Goal: Check status: Check status

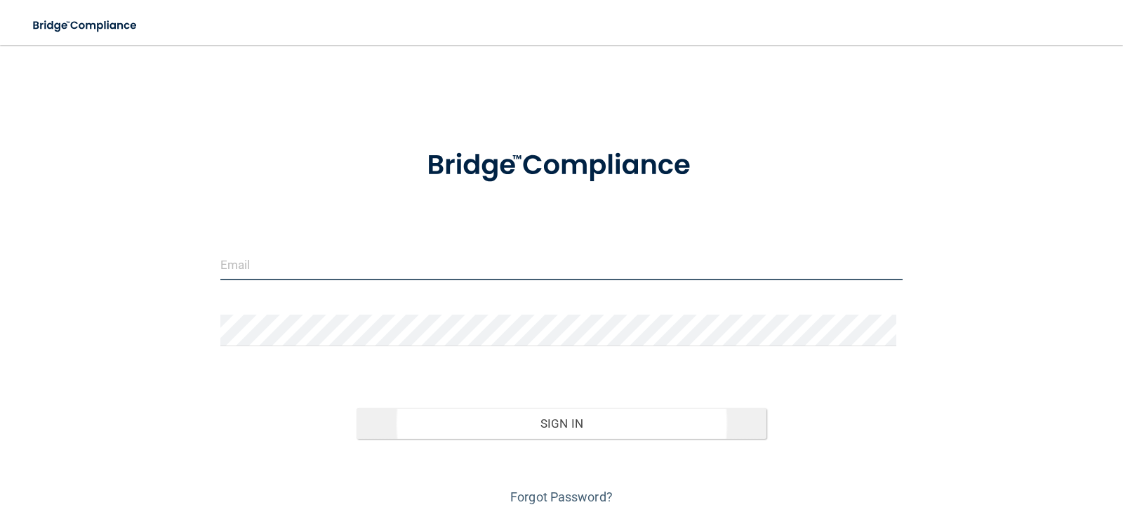
type input "[EMAIL_ADDRESS][DOMAIN_NAME]"
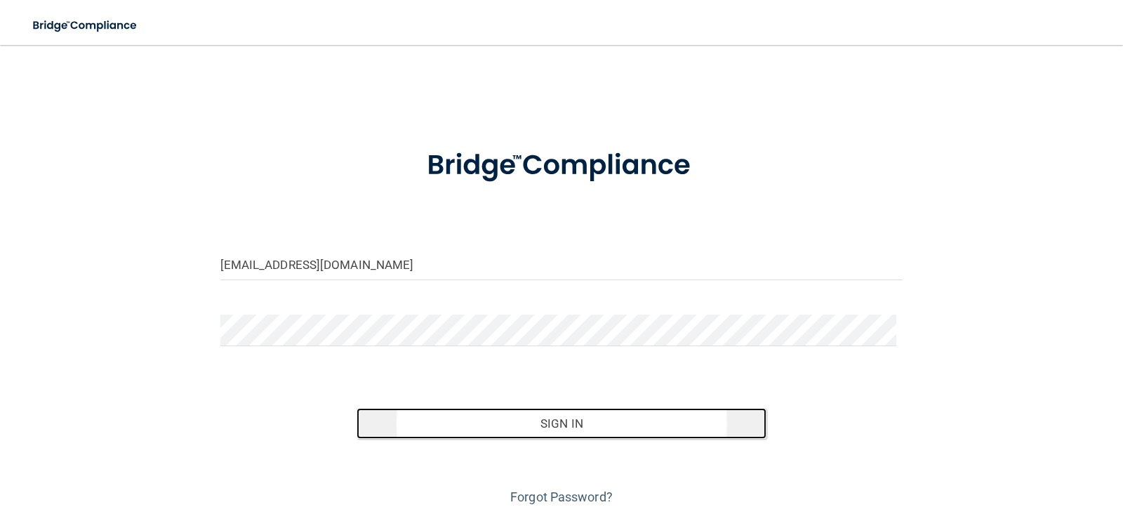
click at [545, 423] on button "Sign In" at bounding box center [561, 423] width 410 height 31
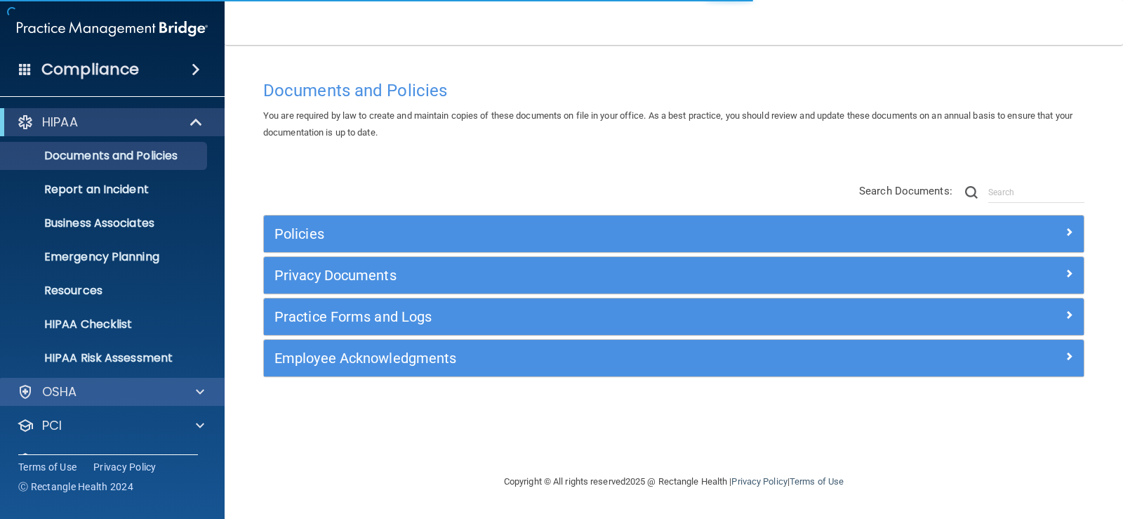
scroll to position [64, 0]
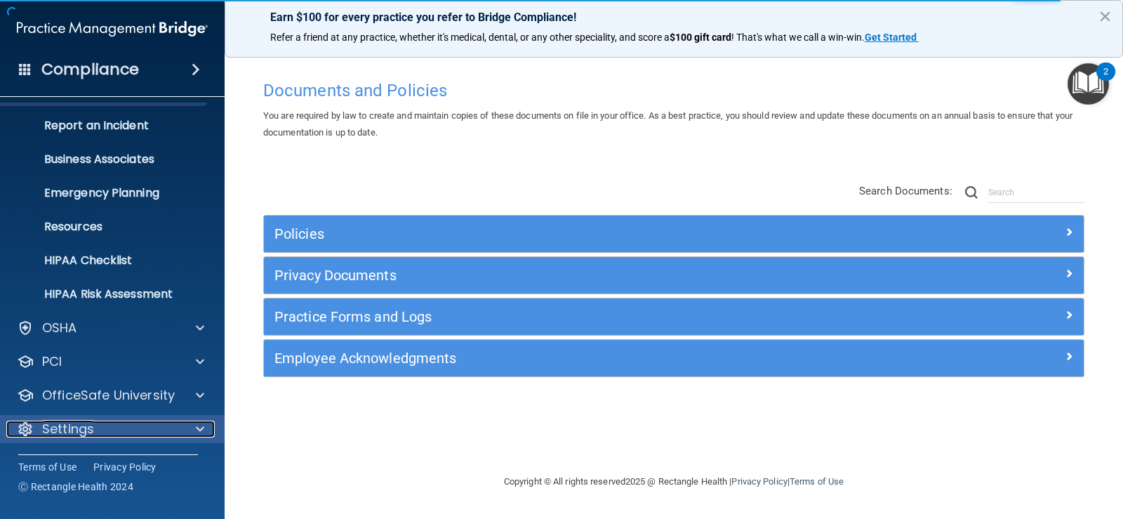
click at [194, 432] on div at bounding box center [197, 428] width 35 height 17
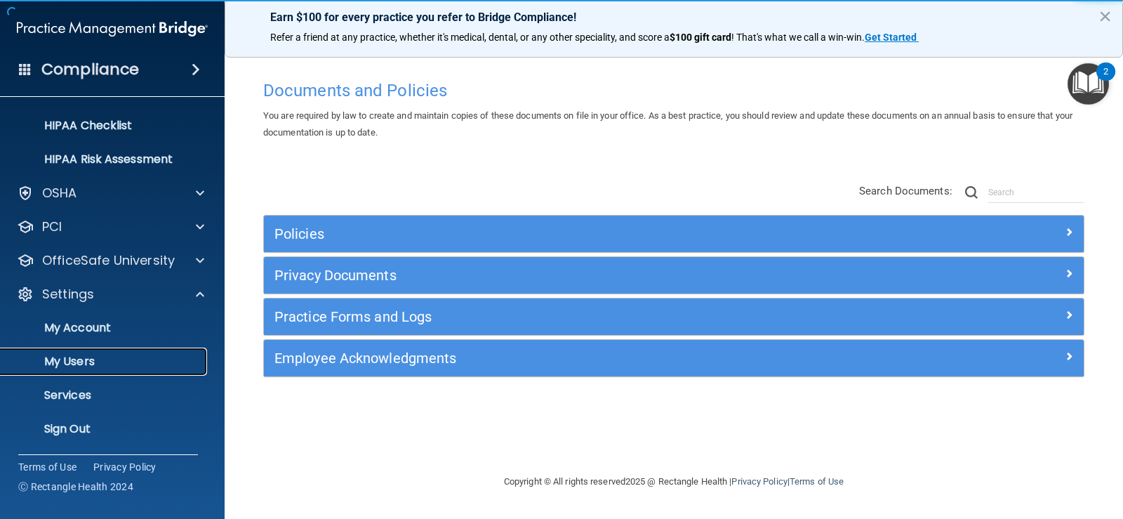
click at [107, 357] on p "My Users" at bounding box center [105, 361] width 192 height 14
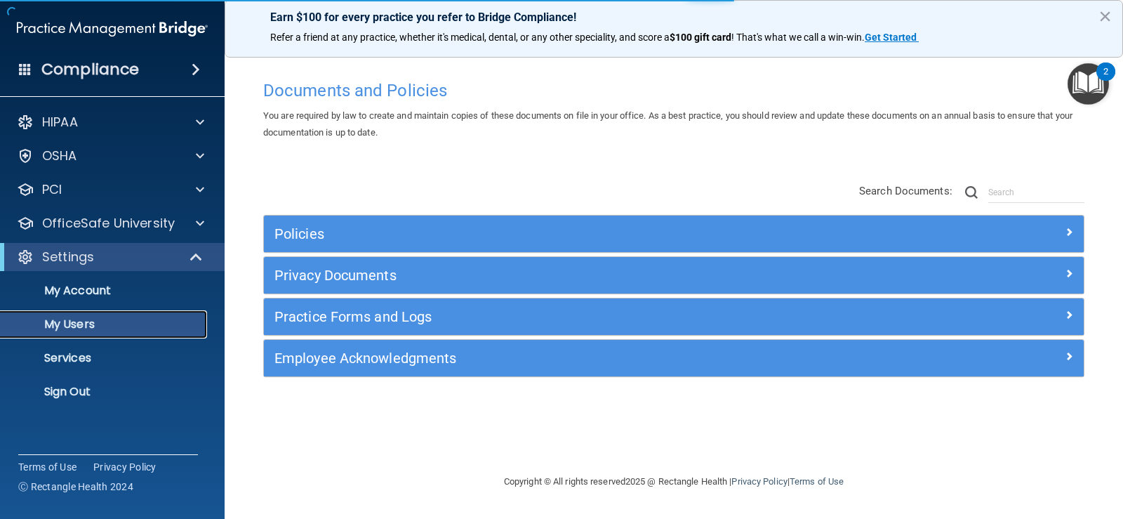
select select "20"
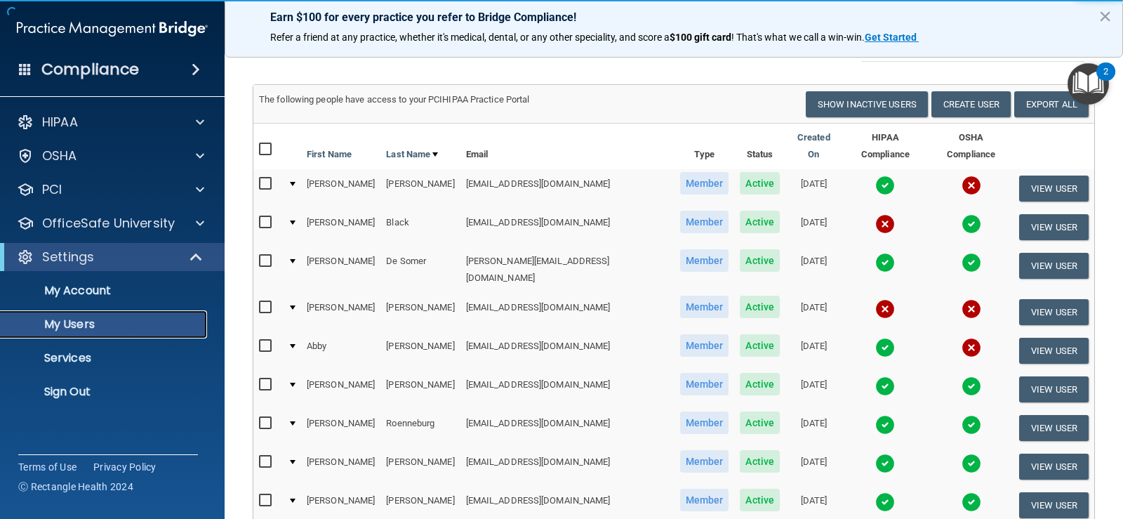
scroll to position [70, 0]
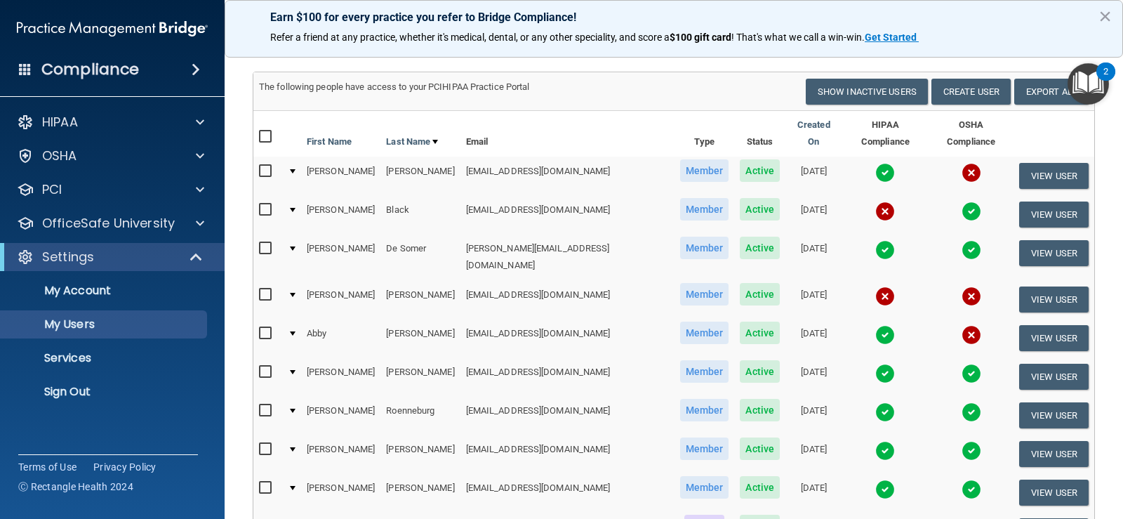
click at [961, 325] on img at bounding box center [971, 335] width 20 height 20
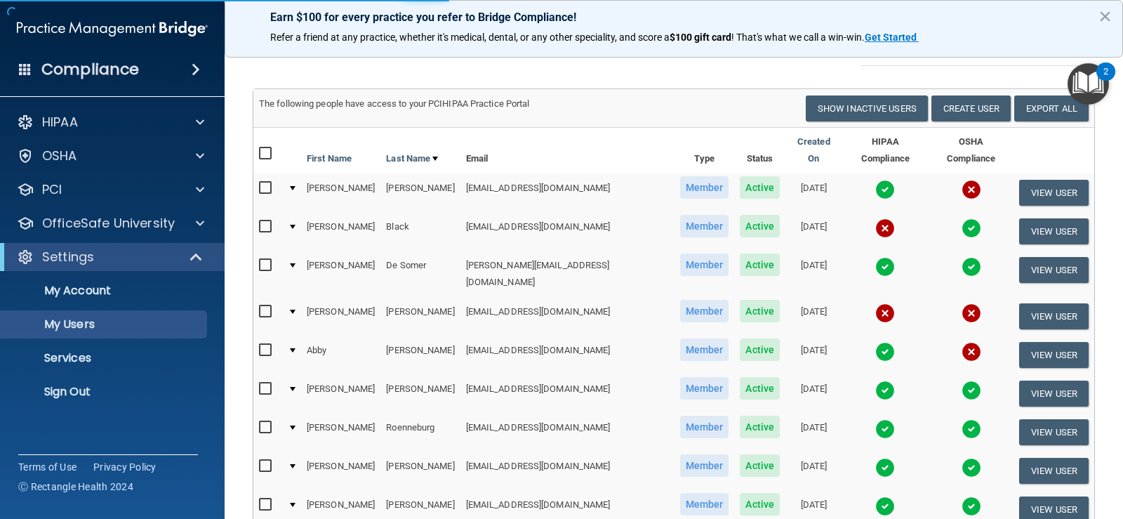
click at [961, 342] on img at bounding box center [971, 352] width 20 height 20
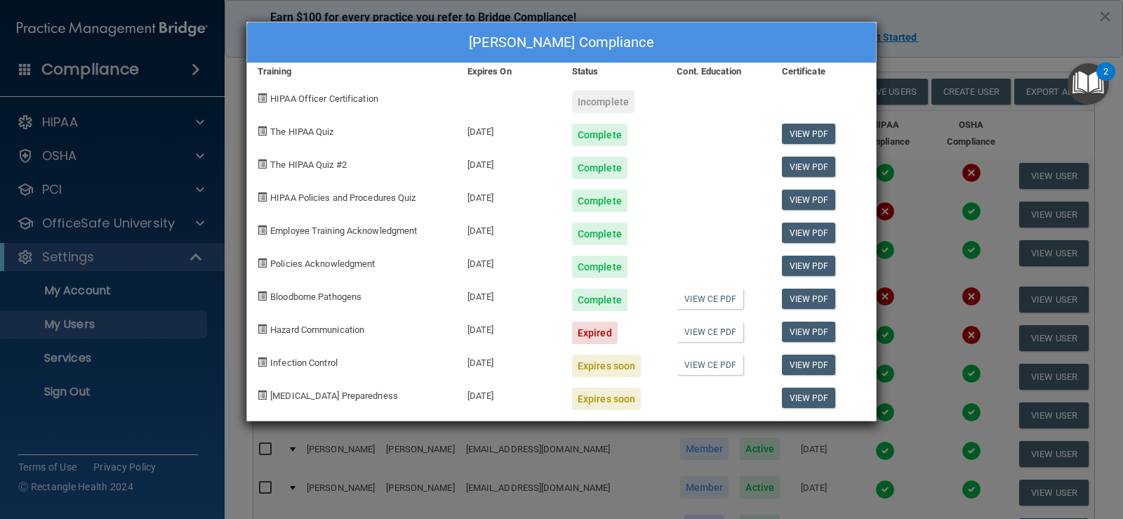
drag, startPoint x: 583, startPoint y: 327, endPoint x: 653, endPoint y: 320, distance: 70.5
click at [653, 320] on div "Expired" at bounding box center [613, 327] width 105 height 33
drag, startPoint x: 526, startPoint y: 396, endPoint x: 457, endPoint y: 355, distance: 80.9
click at [457, 355] on div "[PERSON_NAME] Compliance Training Expires On Status Cont. Education Certificate…" at bounding box center [561, 221] width 630 height 399
click at [436, 363] on div "Infection Control" at bounding box center [352, 360] width 210 height 33
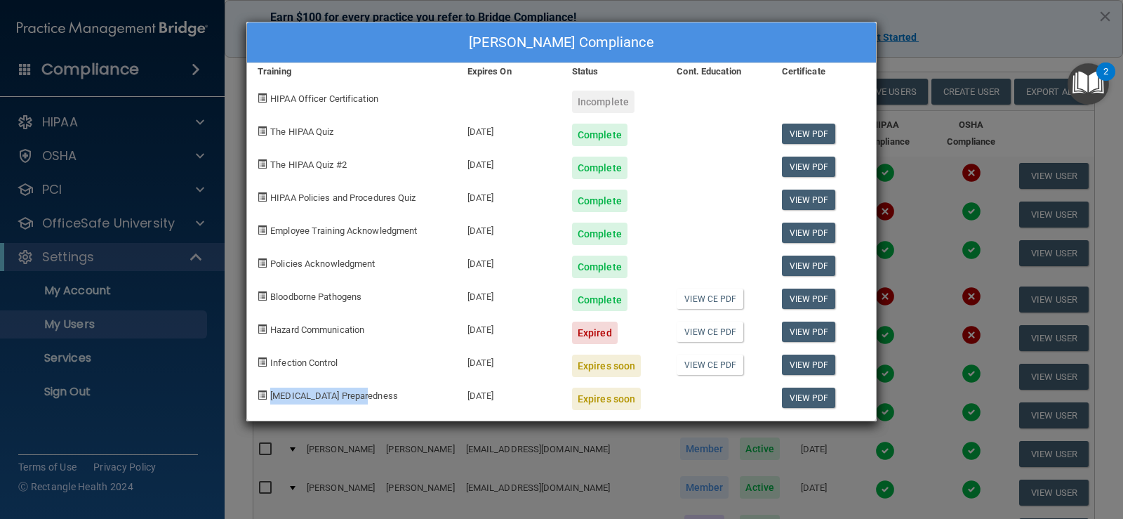
drag, startPoint x: 385, startPoint y: 397, endPoint x: 240, endPoint y: 392, distance: 144.7
click at [240, 392] on div "[PERSON_NAME] Compliance Training Expires On Status Cont. Education Certificate…" at bounding box center [561, 259] width 1123 height 519
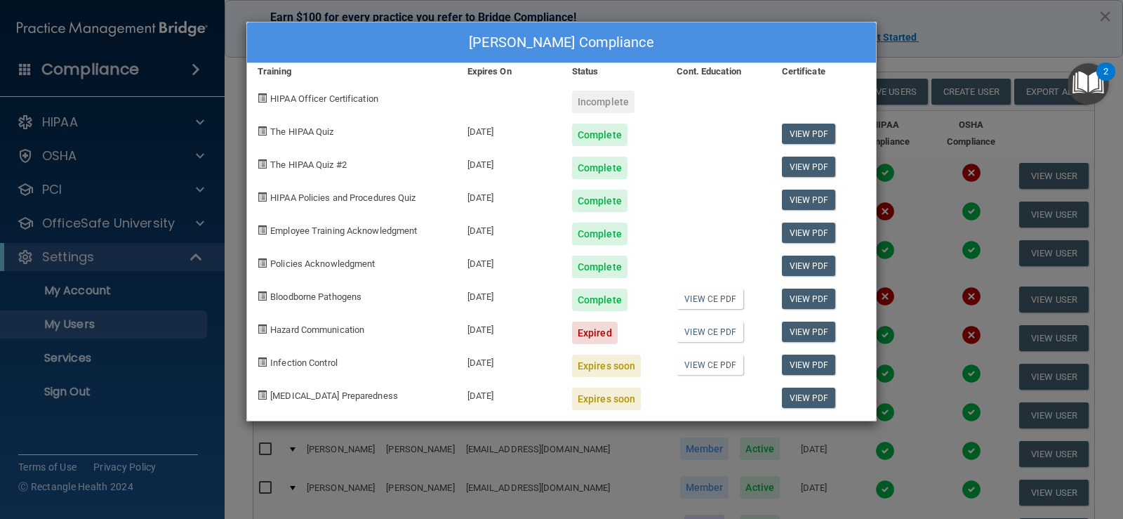
click at [912, 22] on div "[PERSON_NAME] Compliance Training Expires On Status Cont. Education Certificate…" at bounding box center [561, 259] width 1123 height 519
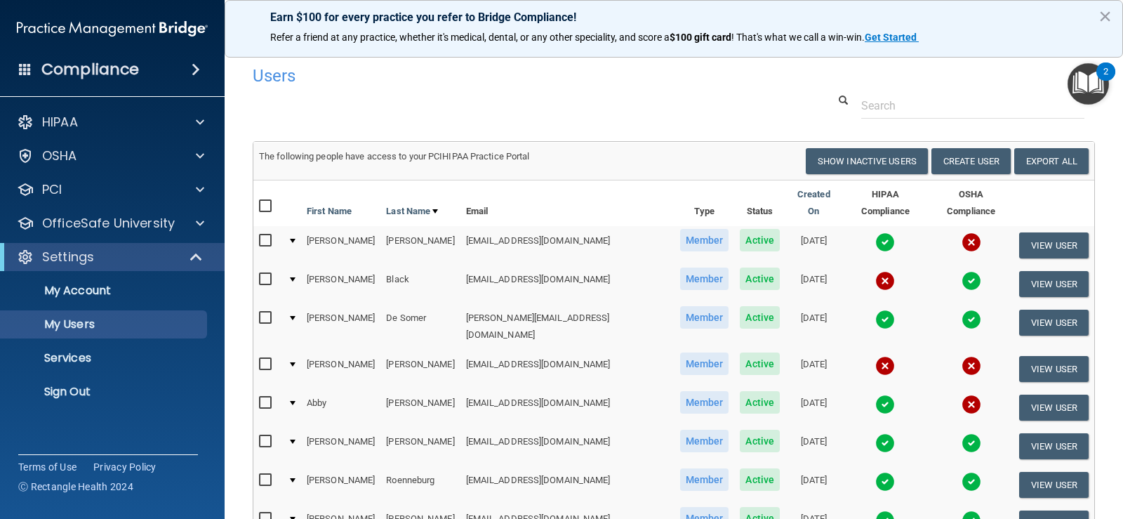
scroll to position [0, 0]
click at [1105, 19] on button "×" at bounding box center [1104, 16] width 13 height 22
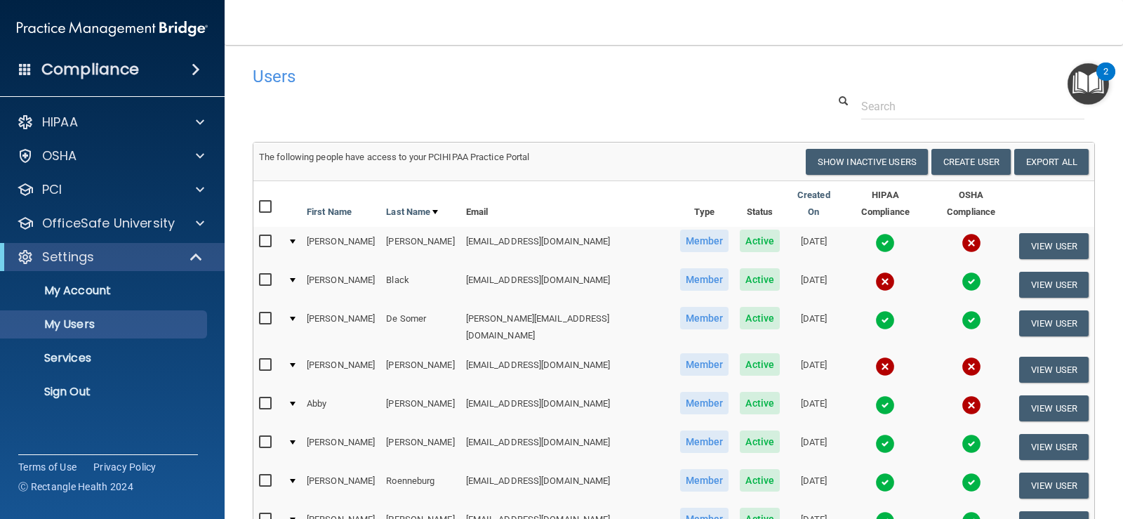
click at [875, 274] on img at bounding box center [885, 282] width 20 height 20
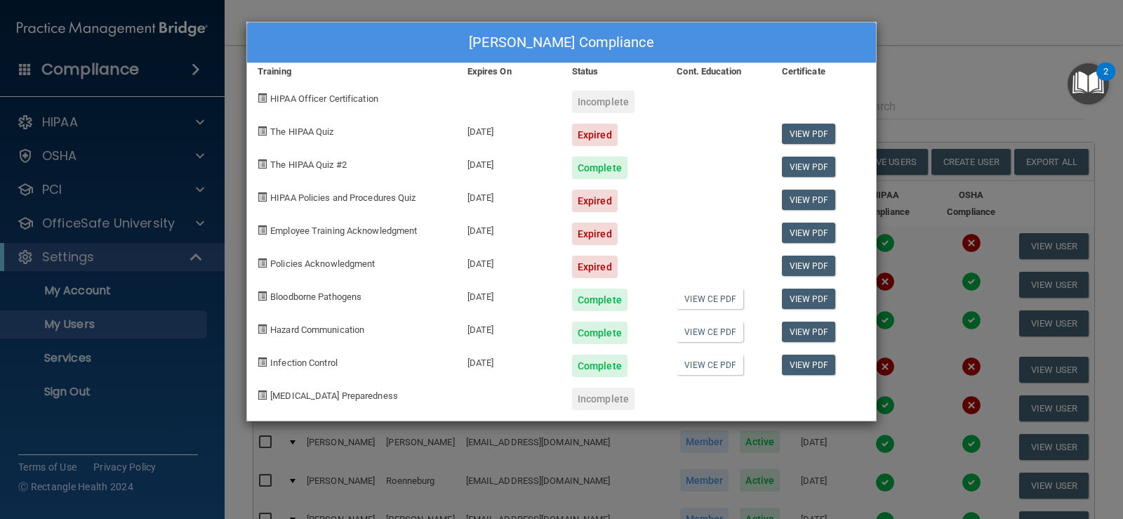
click at [986, 72] on div "[PERSON_NAME] Compliance Training Expires On Status Cont. Education Certificate…" at bounding box center [561, 259] width 1123 height 519
